Goal: Task Accomplishment & Management: Use online tool/utility

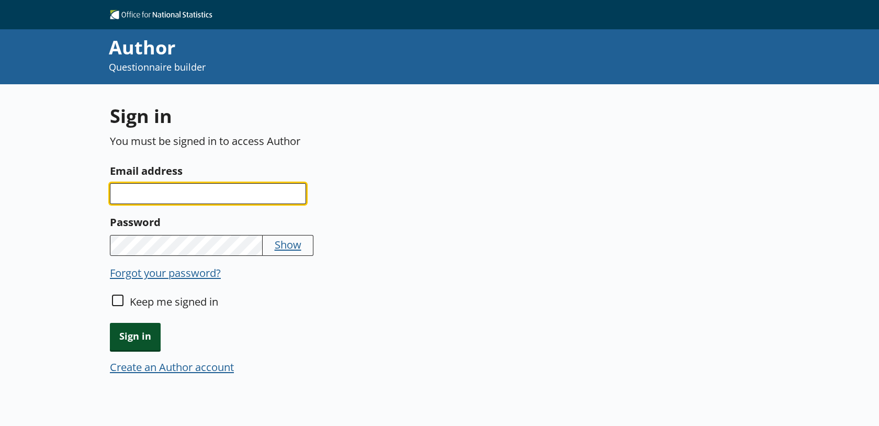
type input "[PERSON_NAME][EMAIL_ADDRESS][PERSON_NAME][DOMAIN_NAME]"
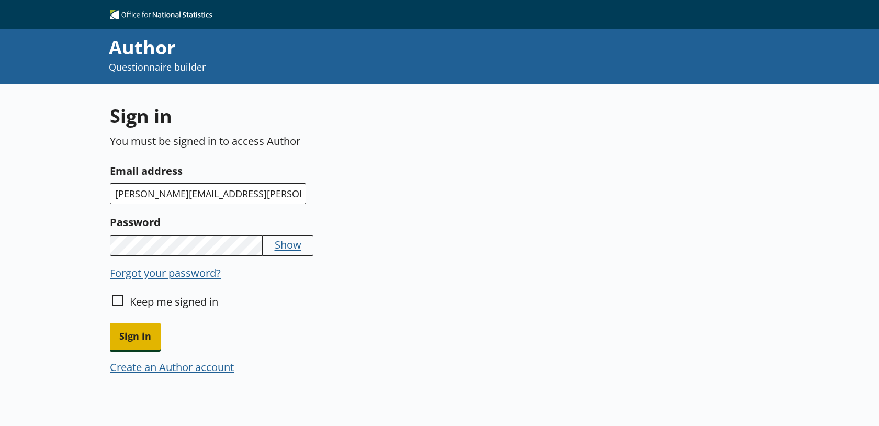
click at [140, 330] on span "Sign in" at bounding box center [135, 336] width 51 height 27
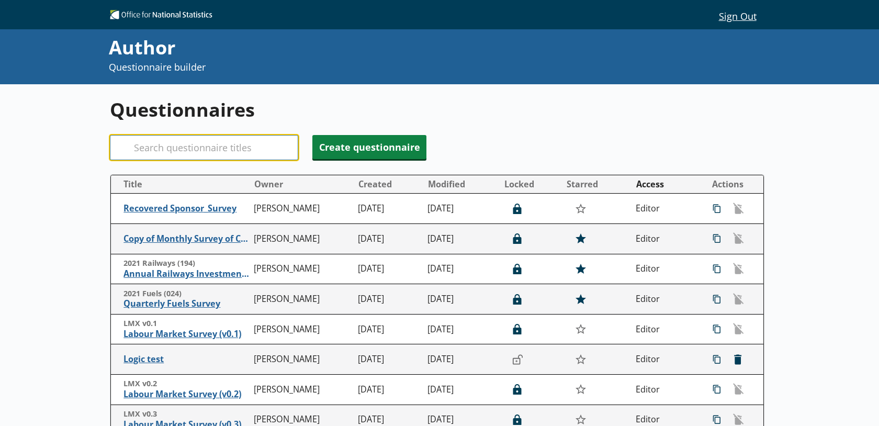
click at [187, 140] on input "Search" at bounding box center [204, 147] width 188 height 25
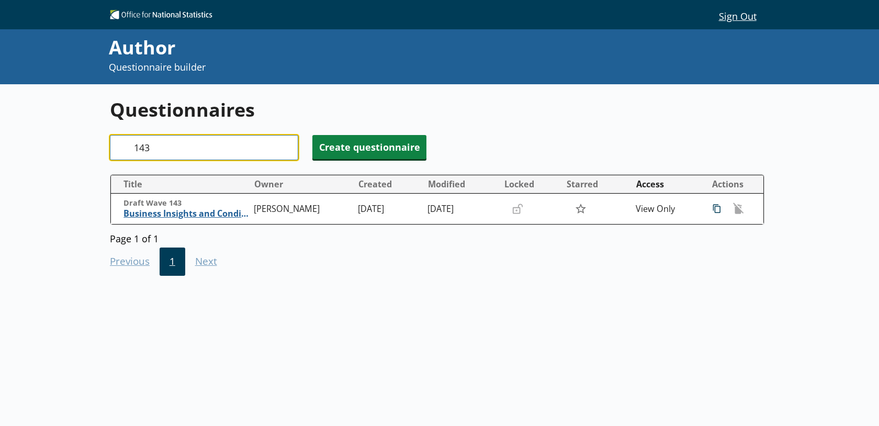
type input "143"
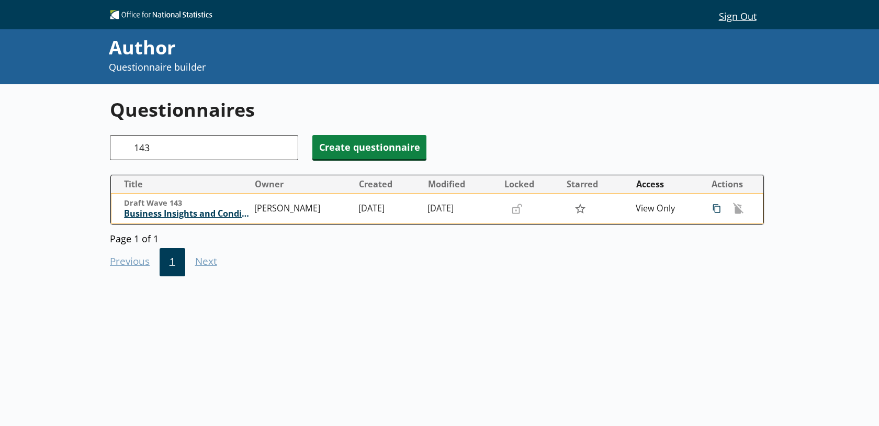
click at [209, 218] on span "Business Insights and Conditions Survey (BICS)" at bounding box center [186, 213] width 125 height 11
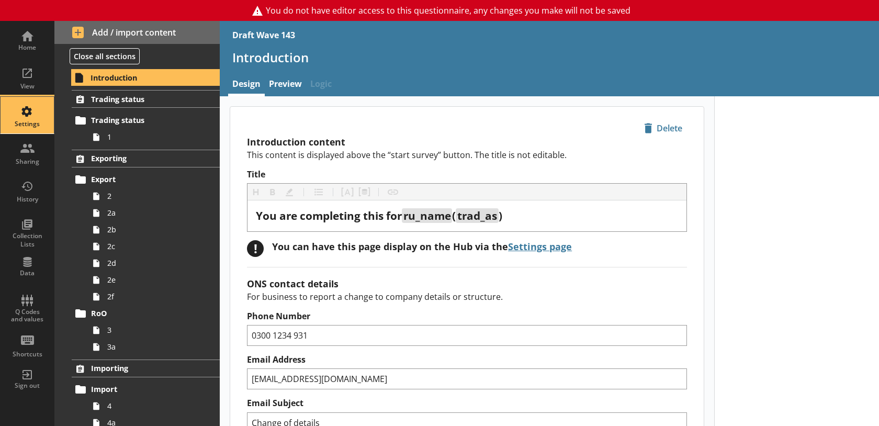
click at [13, 127] on div "Settings" at bounding box center [27, 124] width 37 height 8
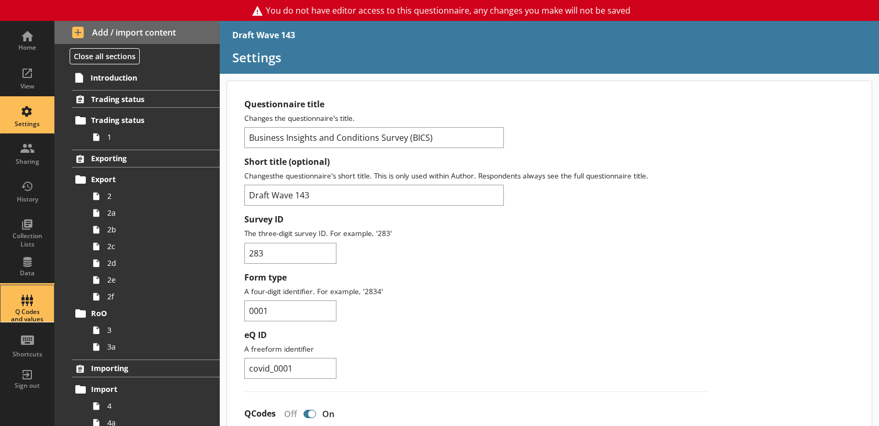
click at [5, 321] on link "Q Codes and values" at bounding box center [27, 304] width 54 height 38
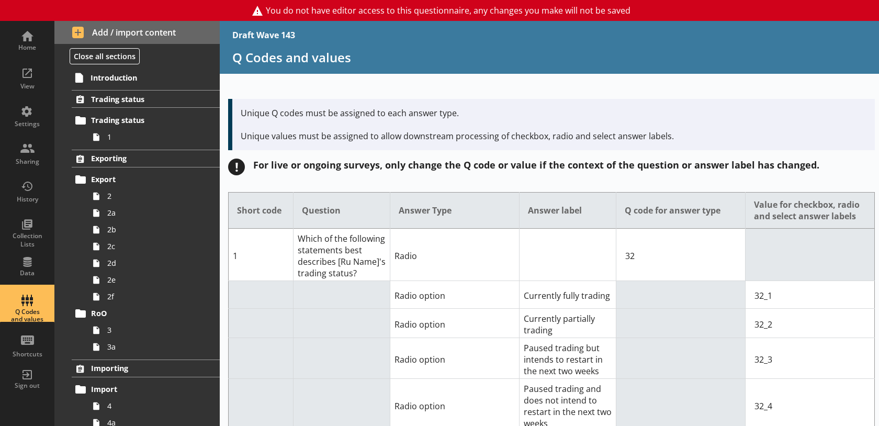
click at [452, 262] on td "Radio" at bounding box center [454, 255] width 129 height 52
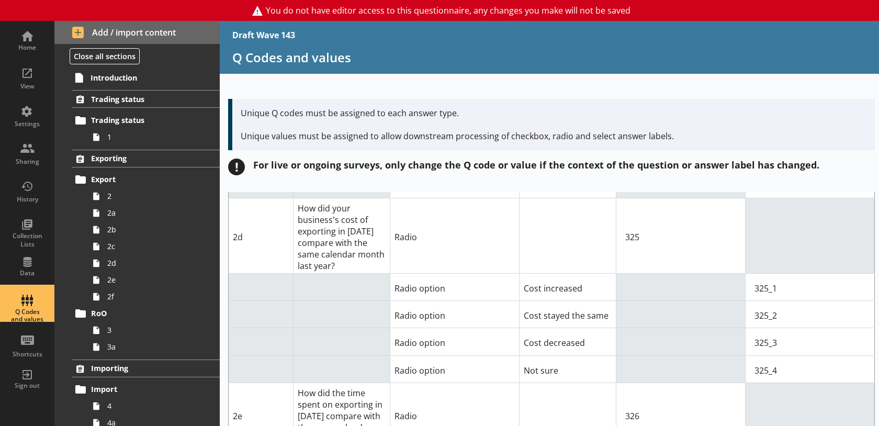
scroll to position [1149, 0]
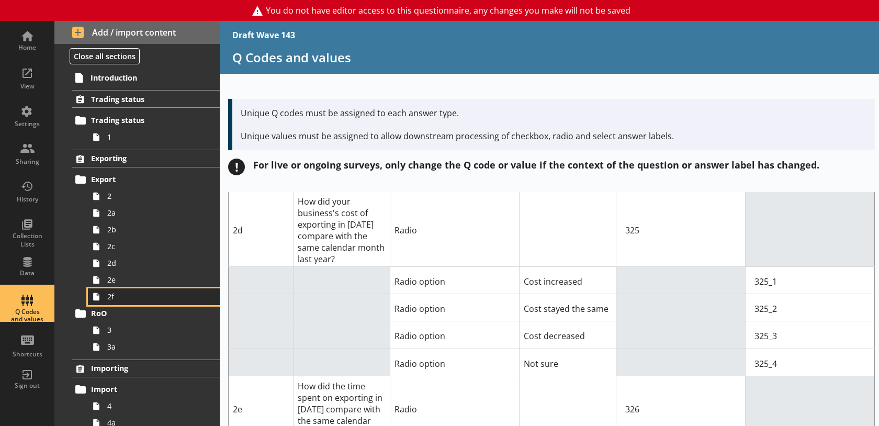
click at [162, 299] on span "2f" at bounding box center [153, 296] width 93 height 10
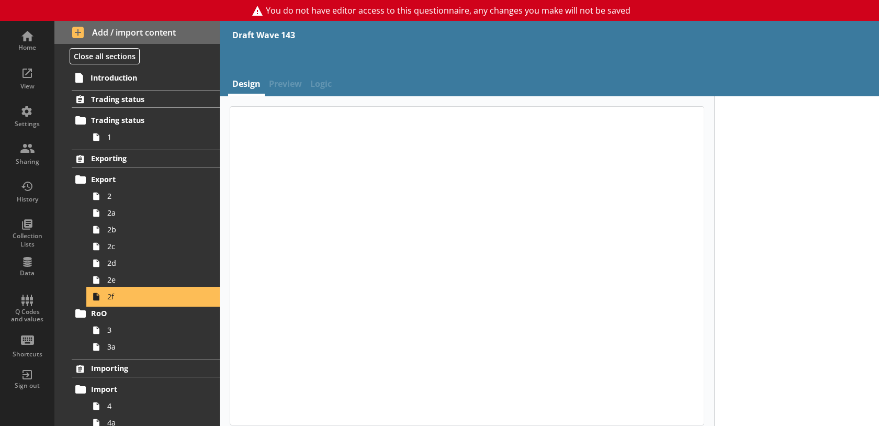
type textarea "x"
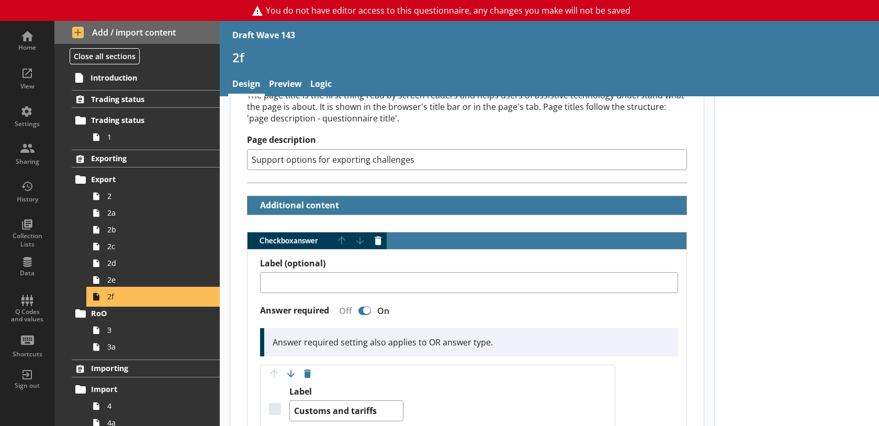
scroll to position [201, 0]
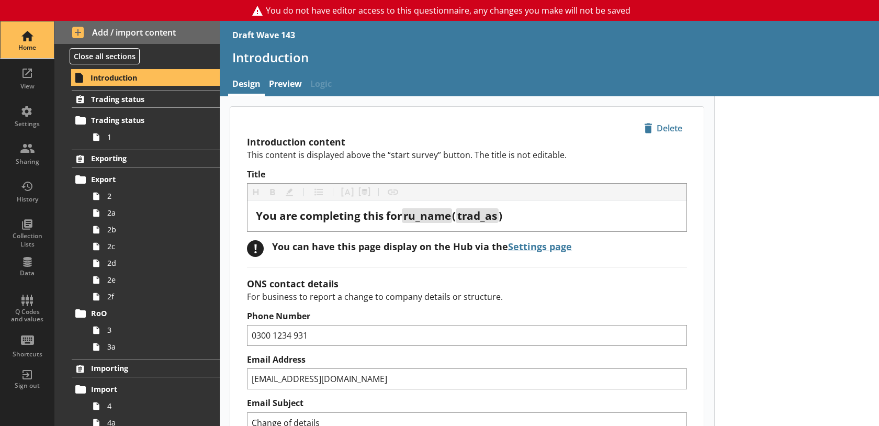
click at [17, 42] on div "Home" at bounding box center [27, 39] width 37 height 37
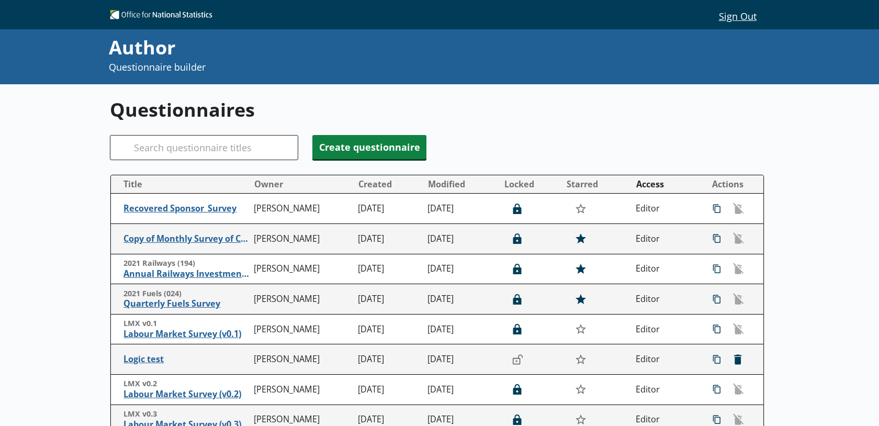
click at [696, 16] on div "Sign Out Sign Out" at bounding box center [684, 16] width 159 height 18
click at [738, 15] on button "Sign Out" at bounding box center [737, 16] width 54 height 18
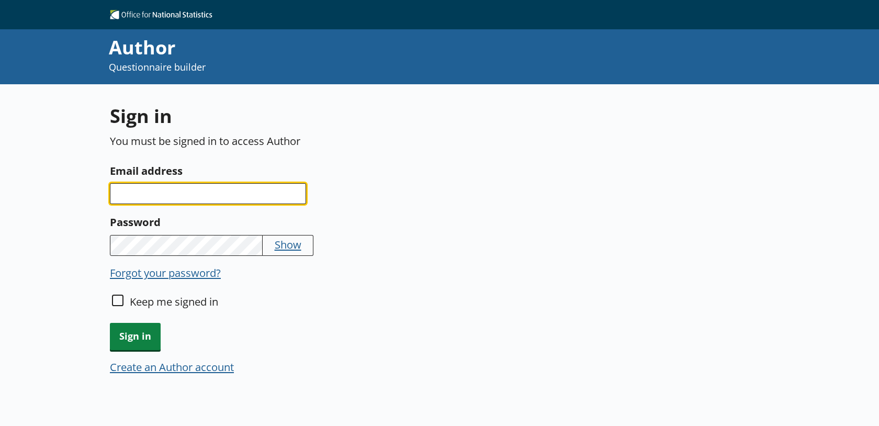
type input "[PERSON_NAME][EMAIL_ADDRESS][PERSON_NAME][DOMAIN_NAME]"
